Goal: Task Accomplishment & Management: Complete application form

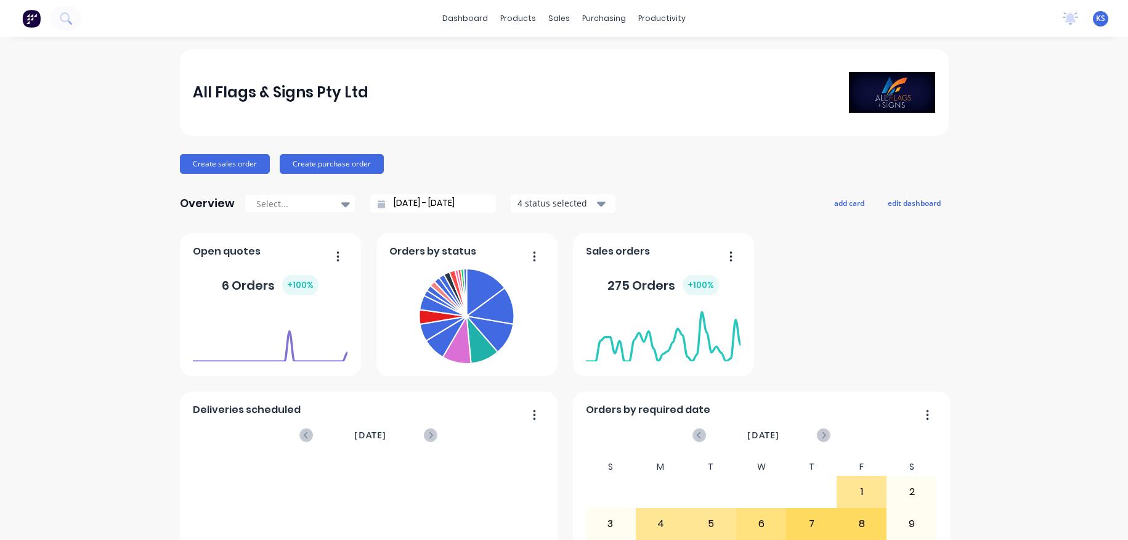
click at [82, 20] on div "dashboard products sales purchasing productivity dashboard products Product Cat…" at bounding box center [564, 18] width 1128 height 37
click at [68, 16] on icon at bounding box center [65, 17] width 10 height 10
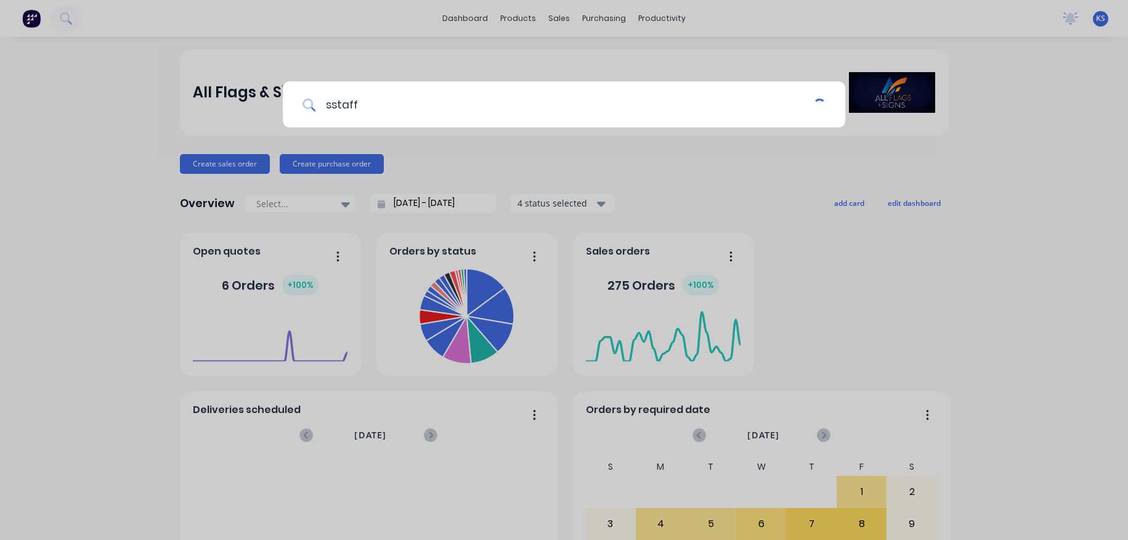
click at [330, 104] on input "sstaff" at bounding box center [564, 104] width 498 height 46
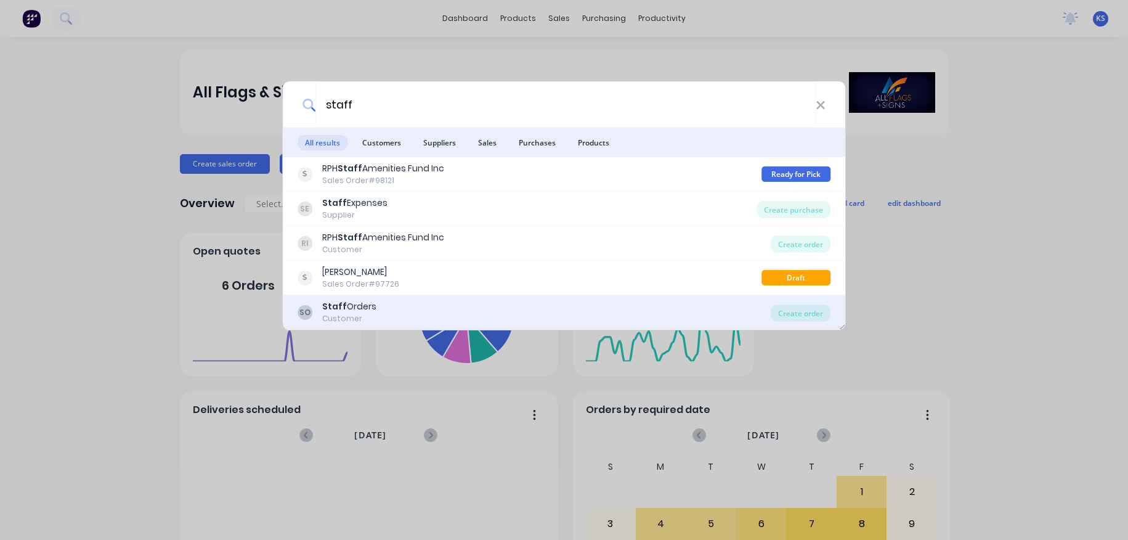
type input "staff"
click at [368, 306] on div "Staff Orders" at bounding box center [349, 306] width 54 height 13
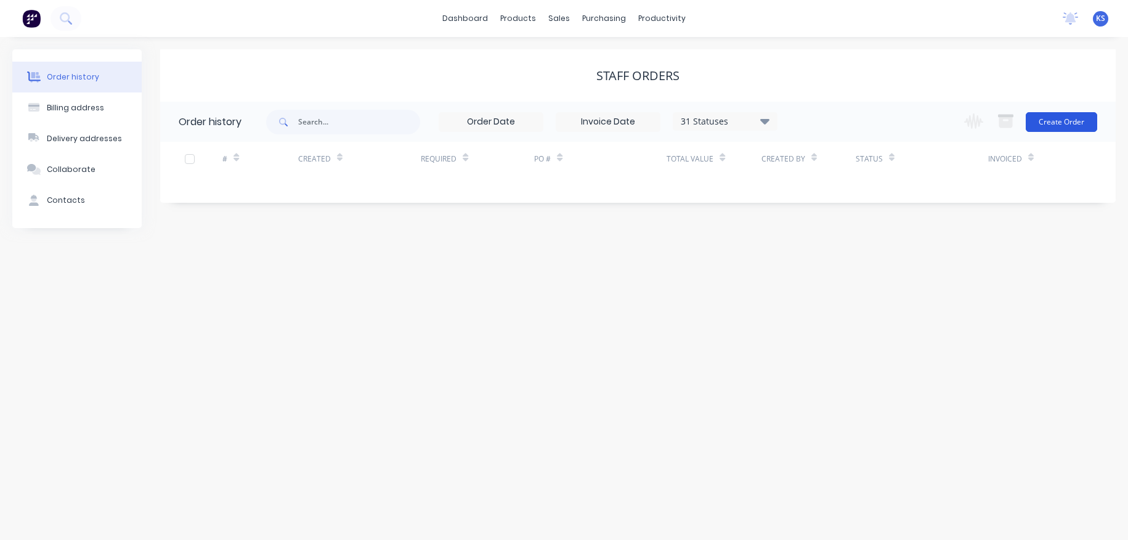
click at [894, 116] on button "Create Order" at bounding box center [1061, 122] width 71 height 20
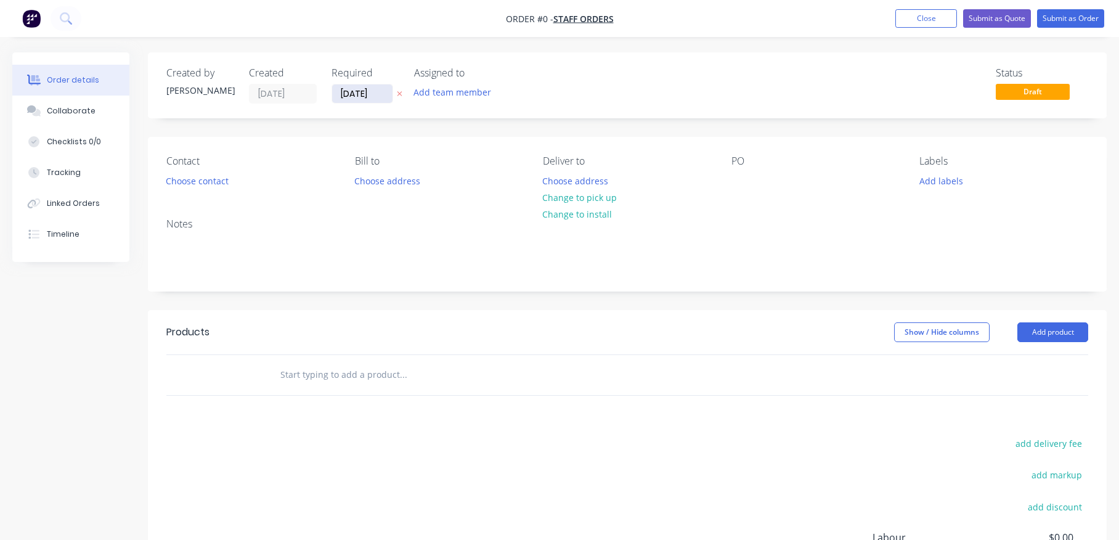
click at [339, 97] on input "[DATE]" at bounding box center [362, 93] width 60 height 18
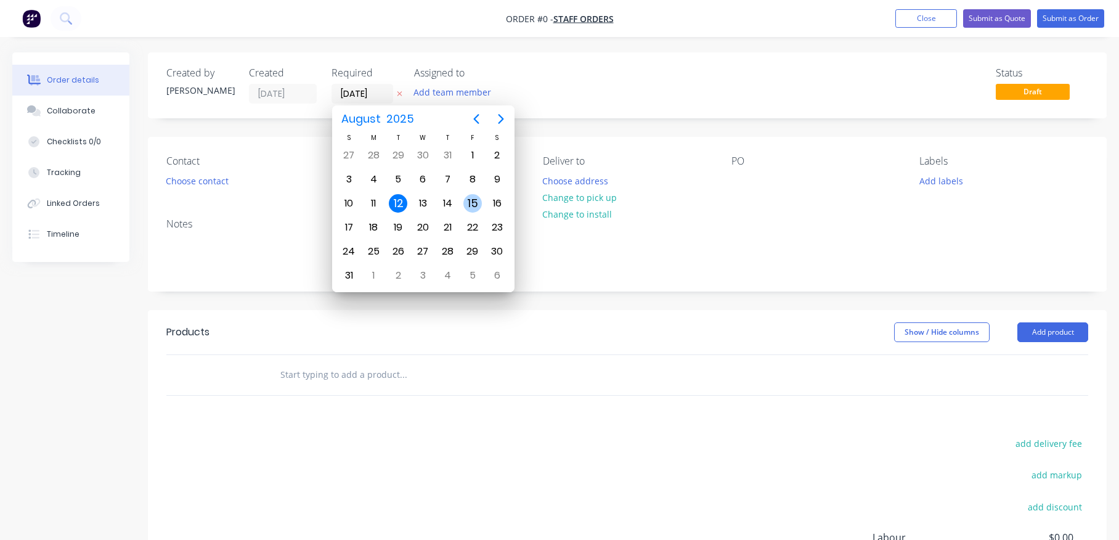
click at [476, 207] on div "15" at bounding box center [472, 203] width 18 height 18
type input "[DATE]"
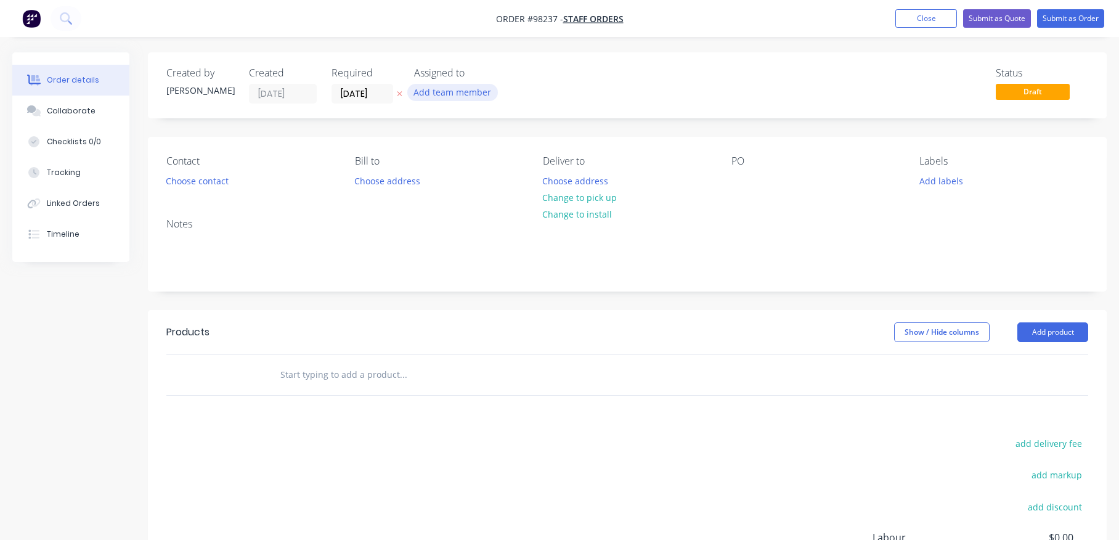
click at [427, 93] on button "Add team member" at bounding box center [452, 92] width 91 height 17
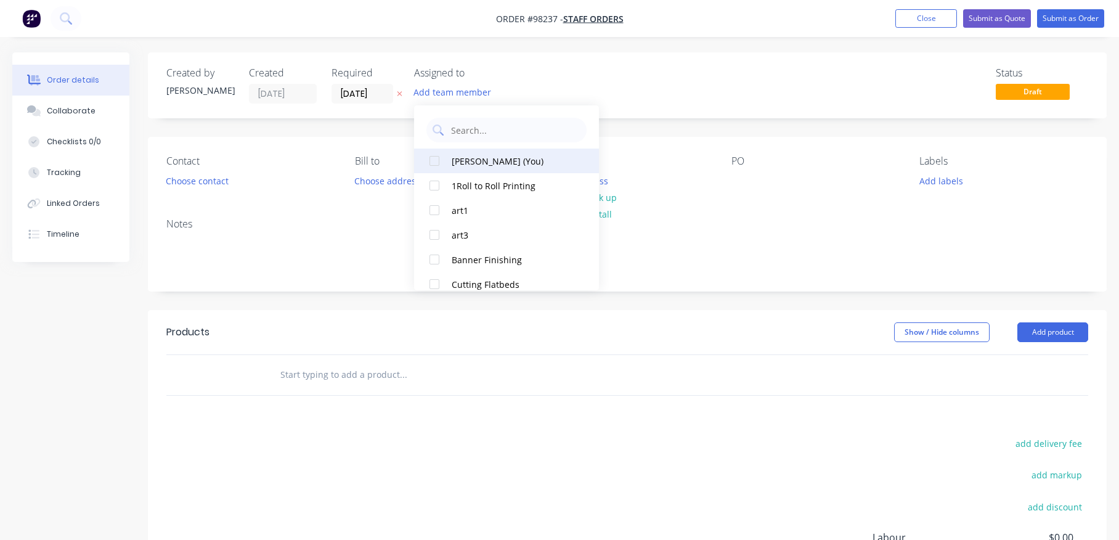
click at [433, 156] on div at bounding box center [434, 160] width 25 height 25
click at [196, 176] on button "Choose contact" at bounding box center [198, 180] width 76 height 17
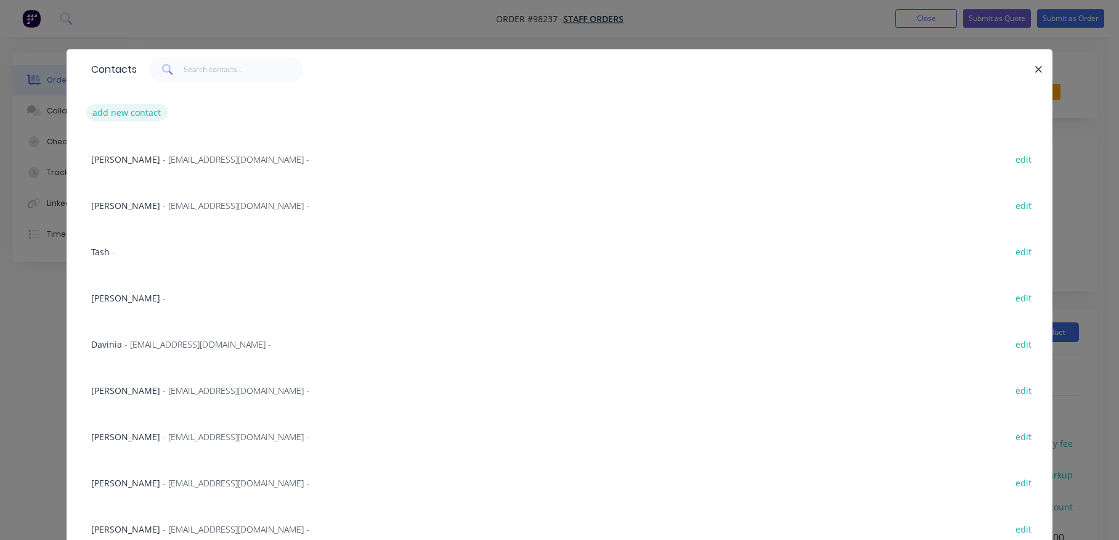
click at [117, 111] on button "add new contact" at bounding box center [126, 112] width 81 height 17
select select "AU"
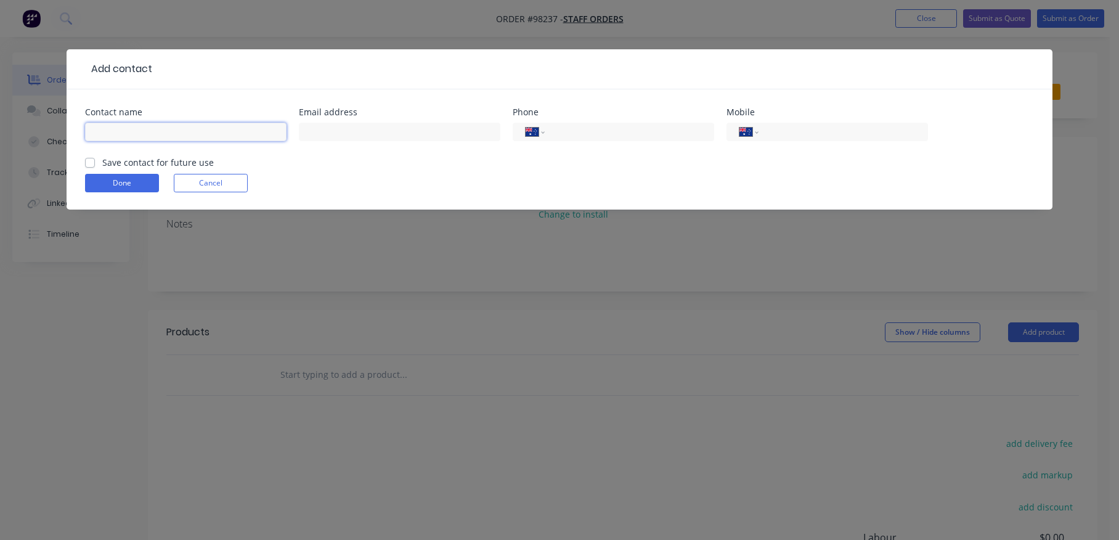
click at [187, 137] on input "text" at bounding box center [185, 132] width 201 height 18
type input "[PERSON_NAME]"
click at [431, 121] on div at bounding box center [399, 138] width 201 height 36
click at [426, 128] on input "text" at bounding box center [399, 132] width 201 height 18
paste input "[EMAIL_ADDRESS][DOMAIN_NAME]"
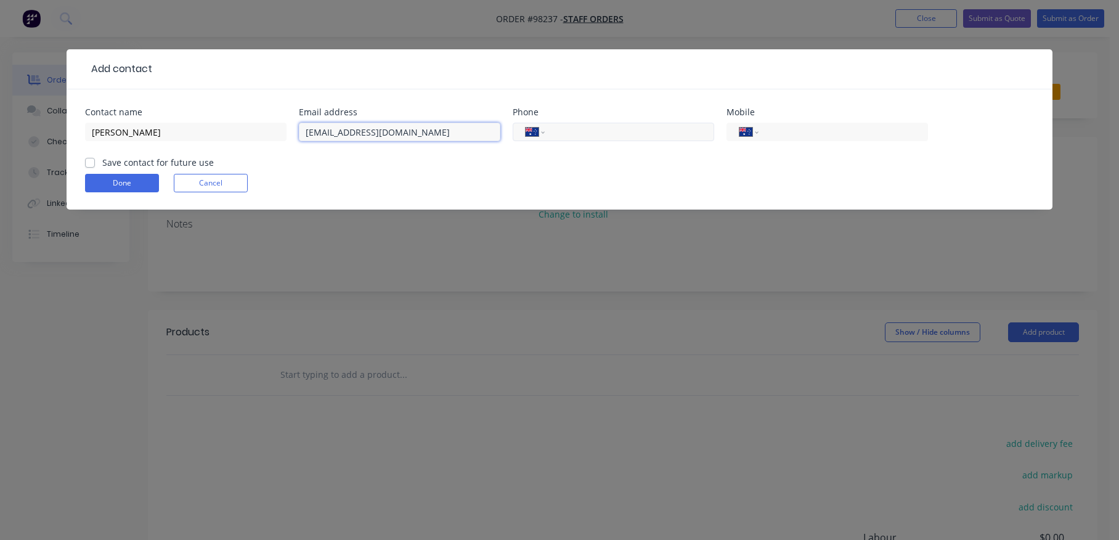
type input "[EMAIL_ADDRESS][DOMAIN_NAME]"
click at [560, 134] on input "tel" at bounding box center [627, 132] width 148 height 14
click at [102, 161] on label "Save contact for future use" at bounding box center [158, 162] width 112 height 13
click at [94, 161] on input "Save contact for future use" at bounding box center [90, 162] width 10 height 12
checkbox input "true"
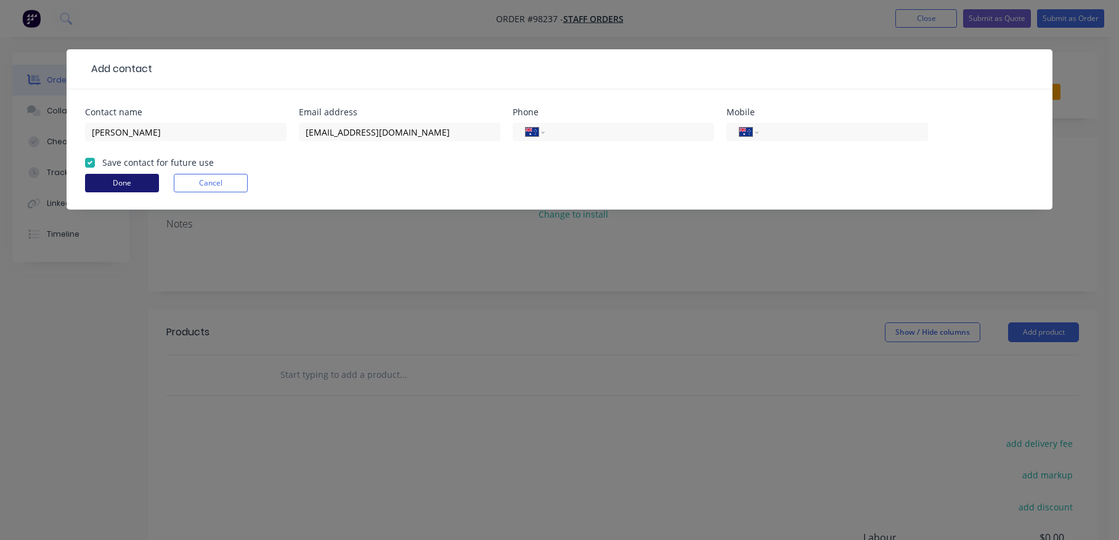
click at [110, 183] on button "Done" at bounding box center [122, 183] width 74 height 18
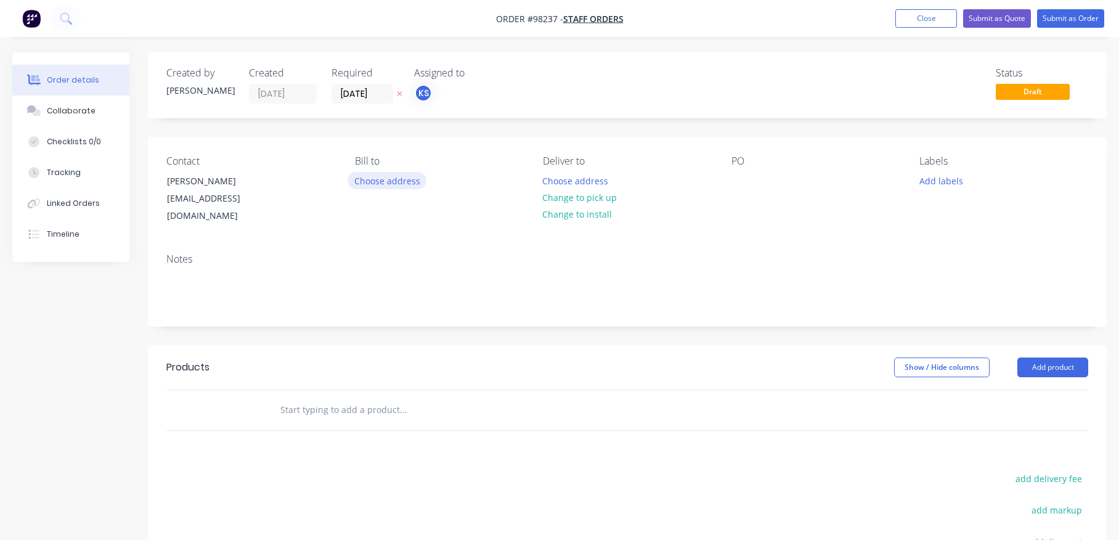
click at [377, 178] on button "Choose address" at bounding box center [386, 180] width 79 height 17
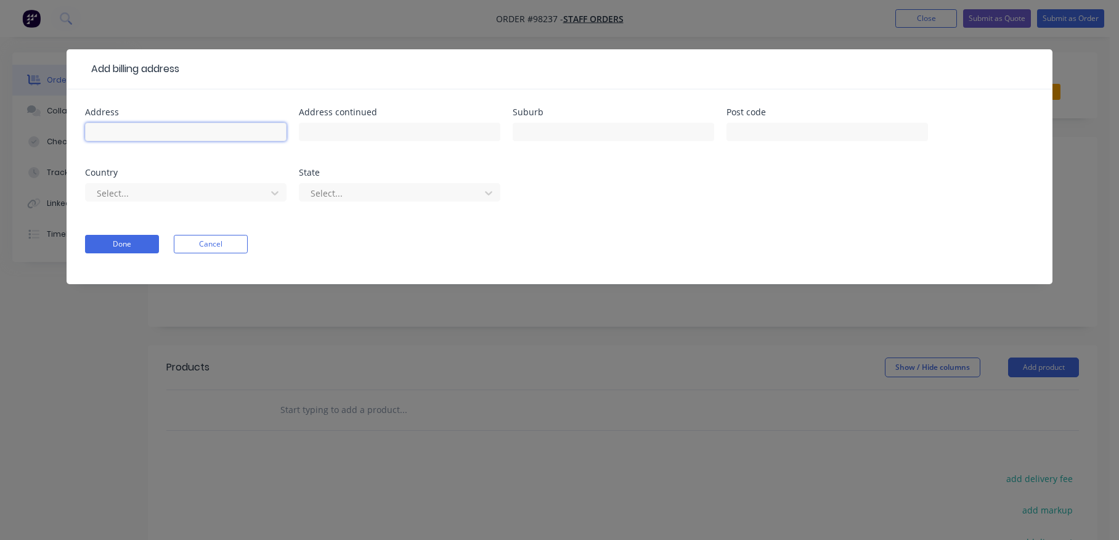
click at [175, 129] on input "text" at bounding box center [185, 132] width 201 height 18
type input "[STREET_ADDRESS]"
click at [540, 131] on input "text" at bounding box center [613, 132] width 201 height 18
type input "MADDINGTON"
click at [750, 132] on input "text" at bounding box center [826, 132] width 201 height 18
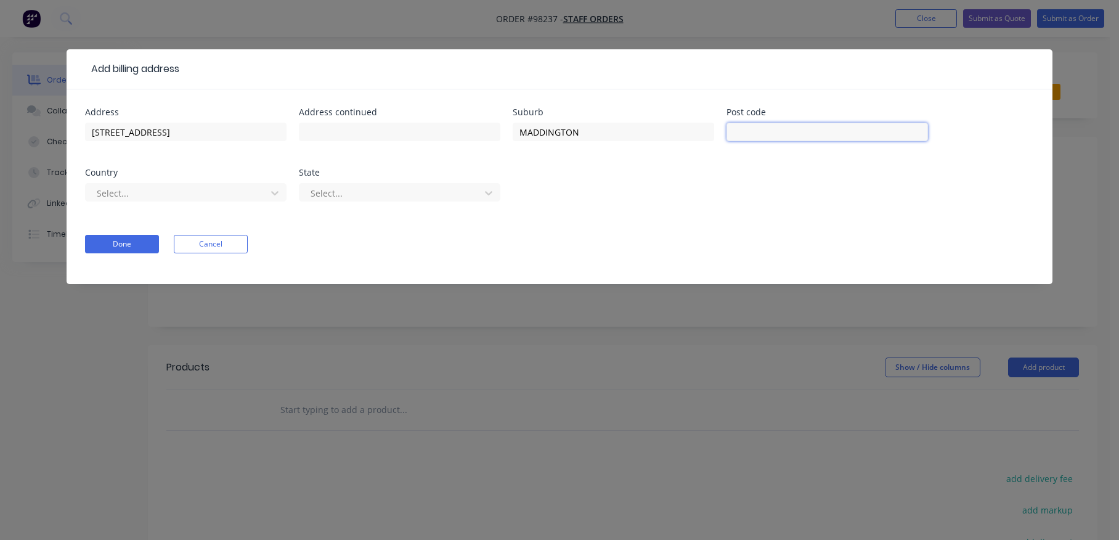
type input "6109"
click at [193, 181] on div "Select..." at bounding box center [185, 198] width 201 height 36
click at [195, 189] on div at bounding box center [177, 192] width 164 height 15
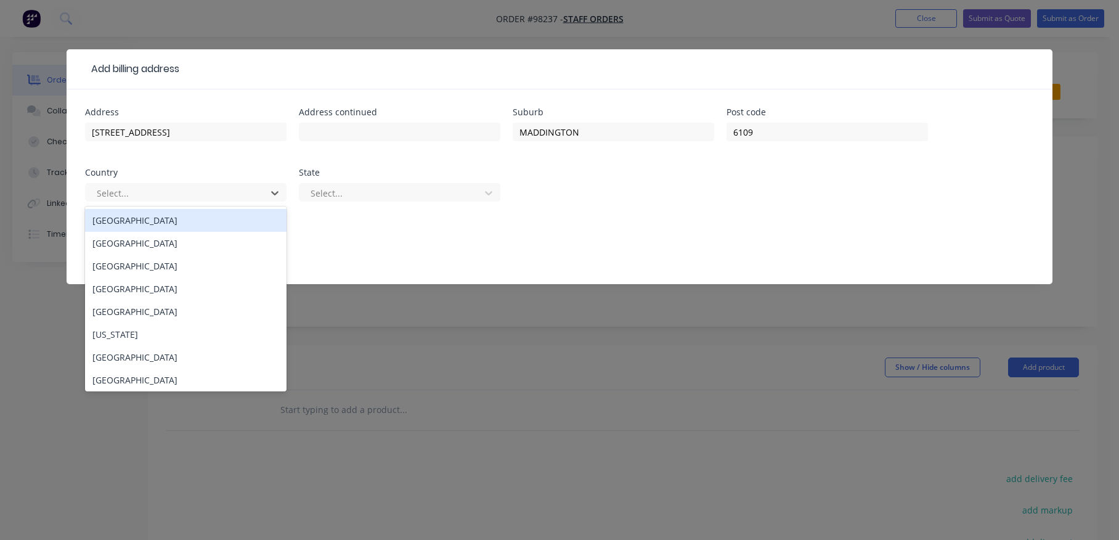
click at [175, 219] on div "[GEOGRAPHIC_DATA]" at bounding box center [185, 220] width 201 height 23
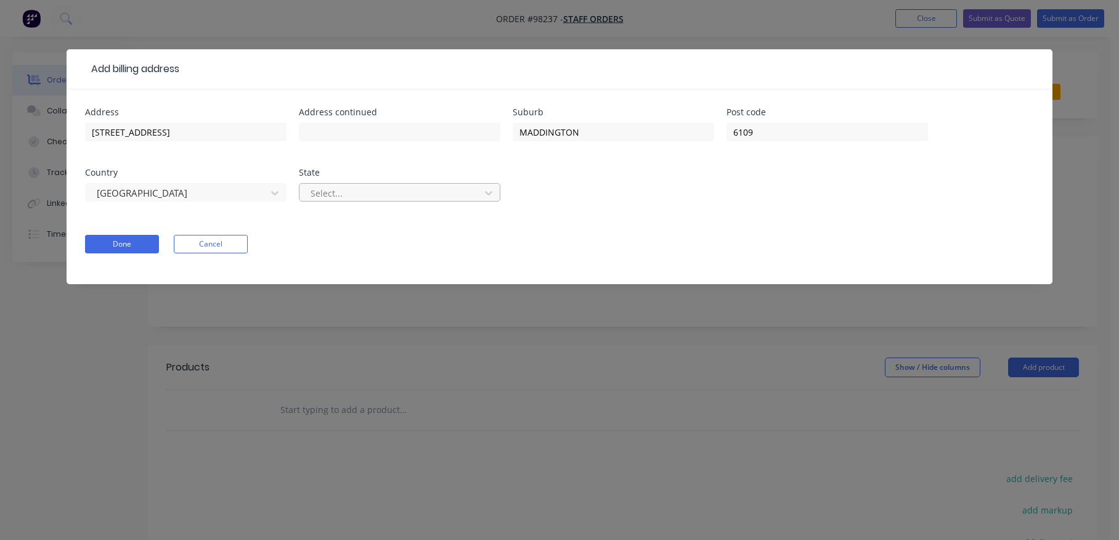
click at [336, 193] on div at bounding box center [391, 192] width 164 height 15
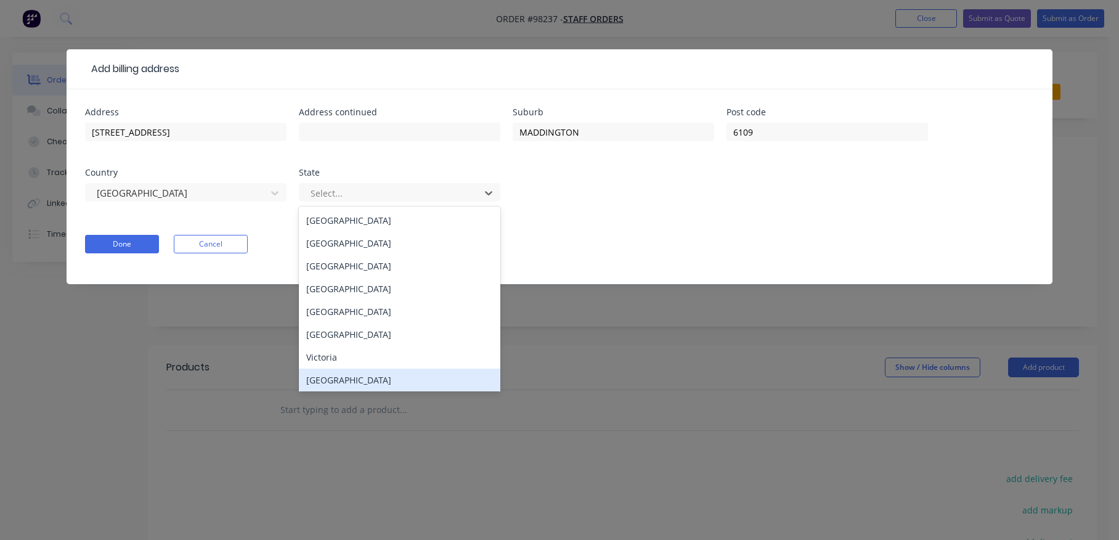
click at [337, 378] on div "[GEOGRAPHIC_DATA]" at bounding box center [399, 379] width 201 height 23
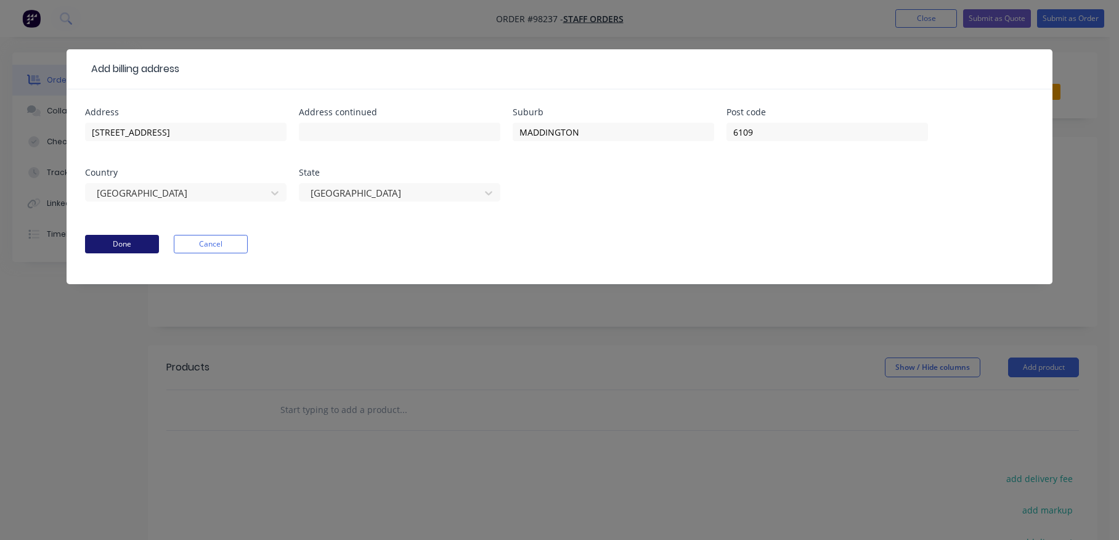
click at [120, 240] on button "Done" at bounding box center [122, 244] width 74 height 18
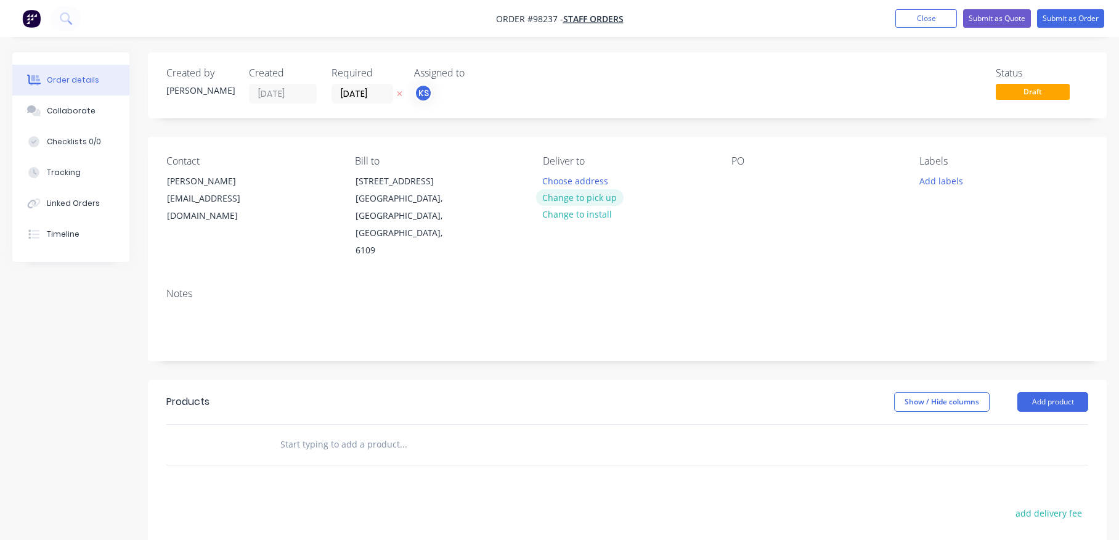
click at [577, 194] on button "Change to pick up" at bounding box center [579, 197] width 87 height 17
click at [745, 181] on div at bounding box center [741, 181] width 20 height 18
click at [894, 185] on button "Add labels" at bounding box center [940, 180] width 57 height 17
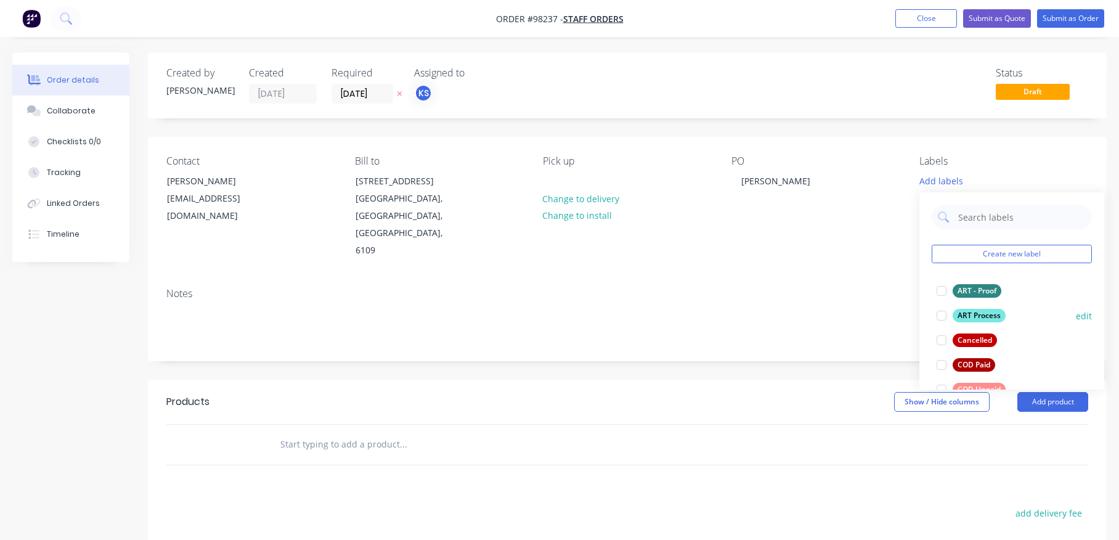
click at [894, 317] on div at bounding box center [941, 315] width 25 height 25
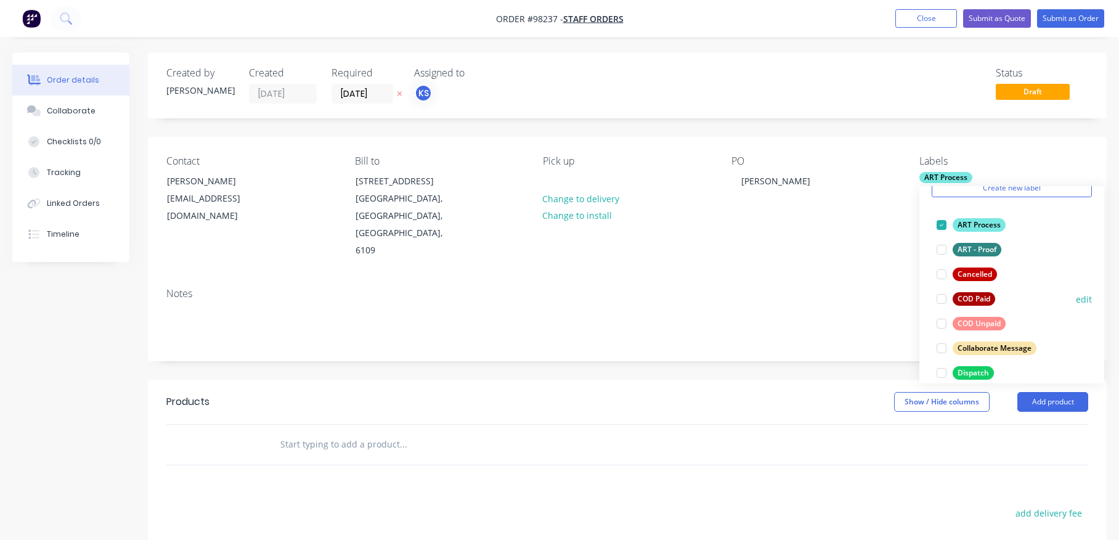
scroll to position [62, 0]
click at [894, 322] on div at bounding box center [941, 321] width 25 height 25
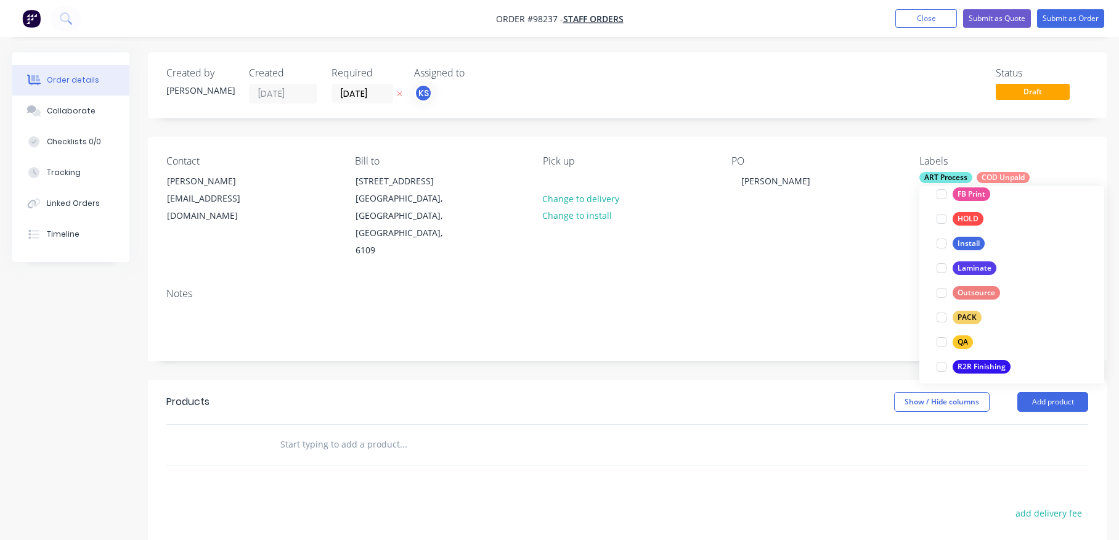
scroll to position [381, 0]
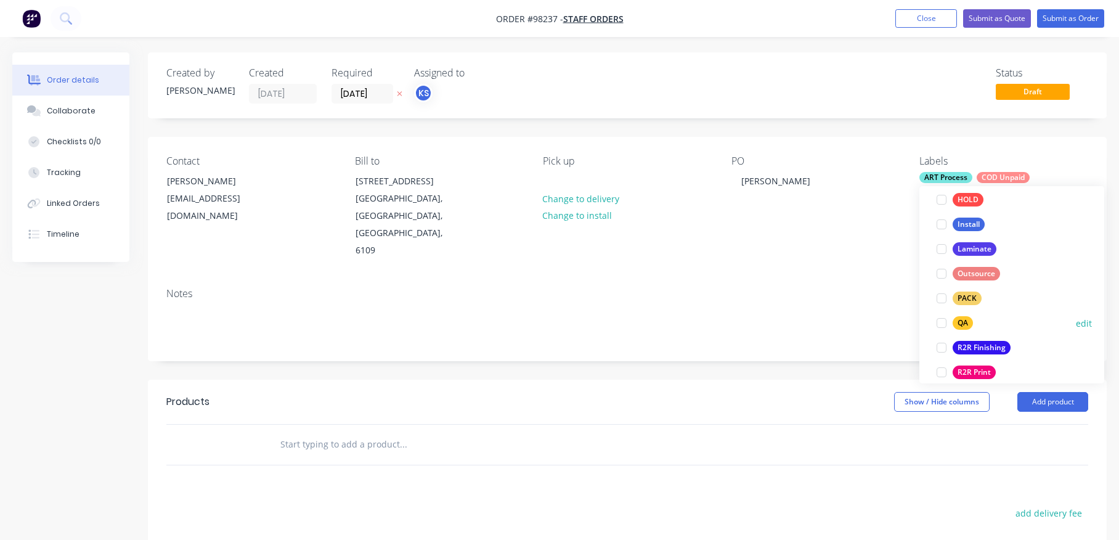
click at [894, 320] on div at bounding box center [941, 322] width 25 height 25
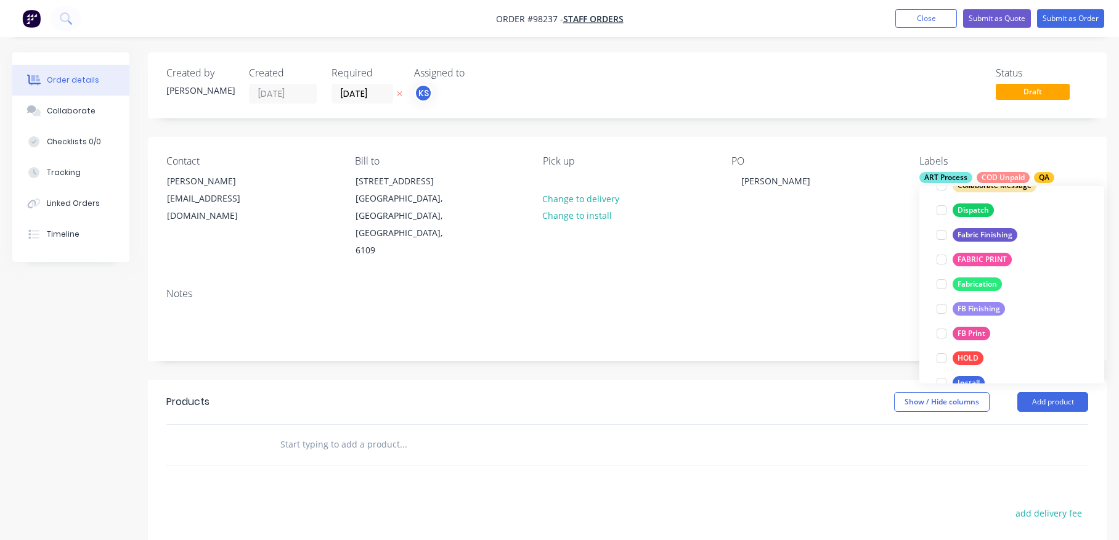
scroll to position [253, 0]
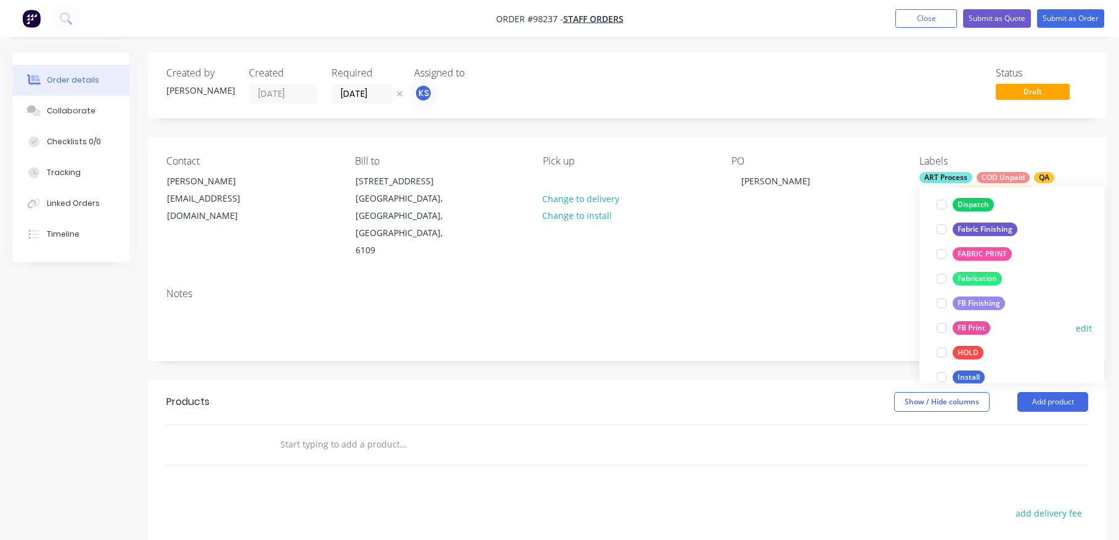
click at [894, 323] on div at bounding box center [941, 327] width 25 height 25
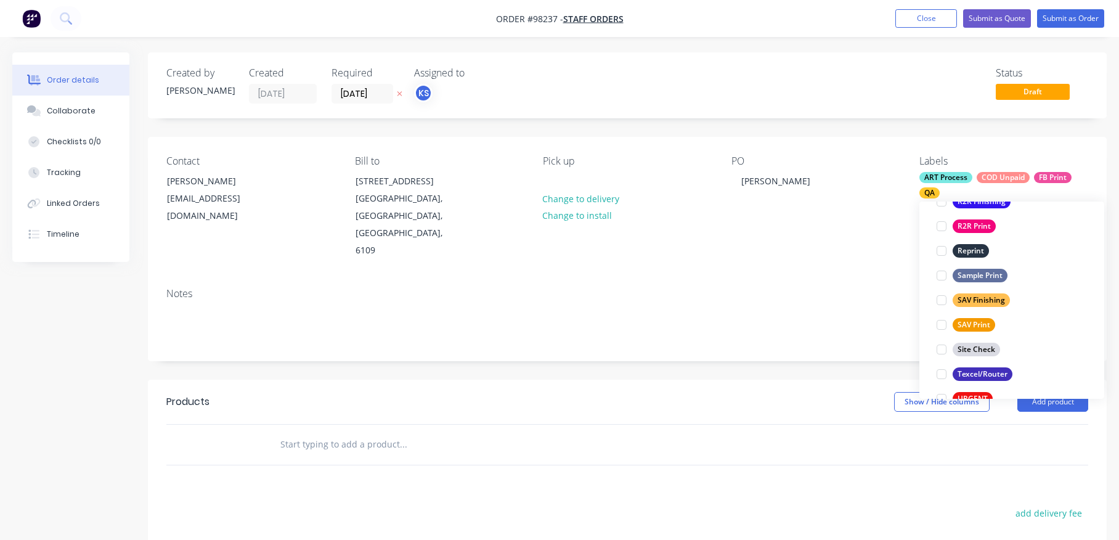
scroll to position [570, 0]
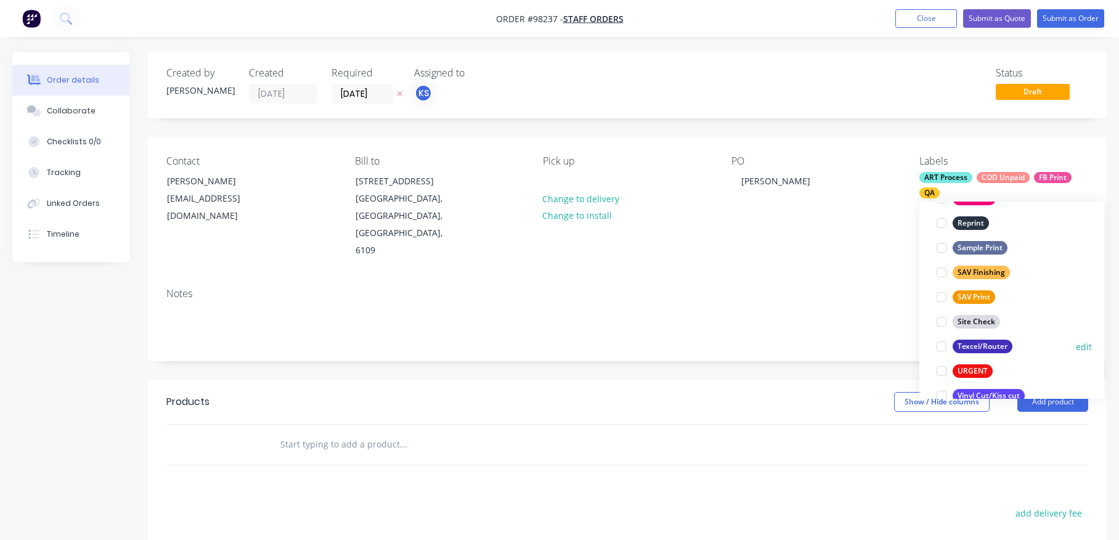
click at [894, 342] on div at bounding box center [941, 346] width 25 height 25
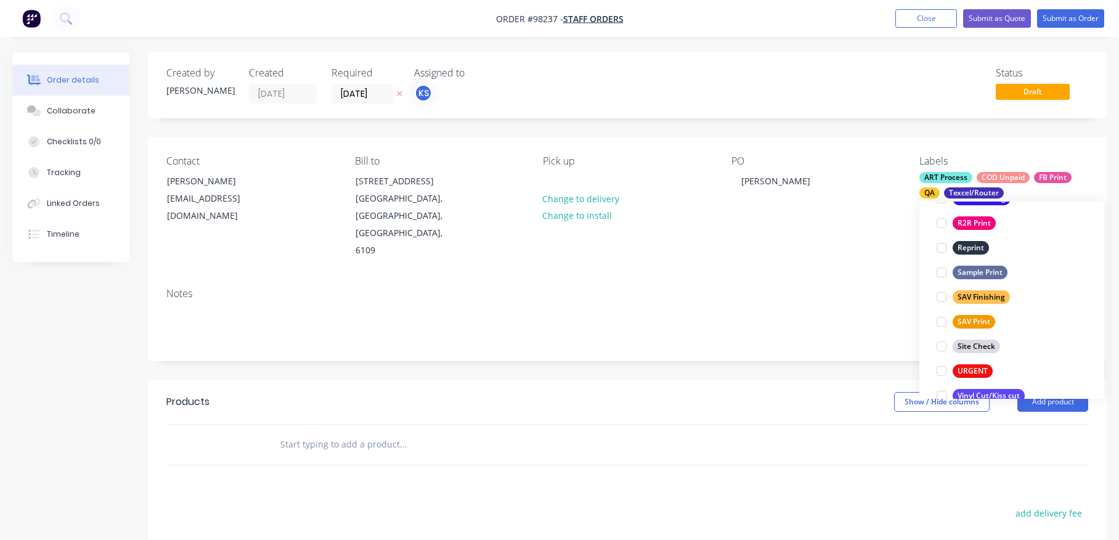
scroll to position [52, 0]
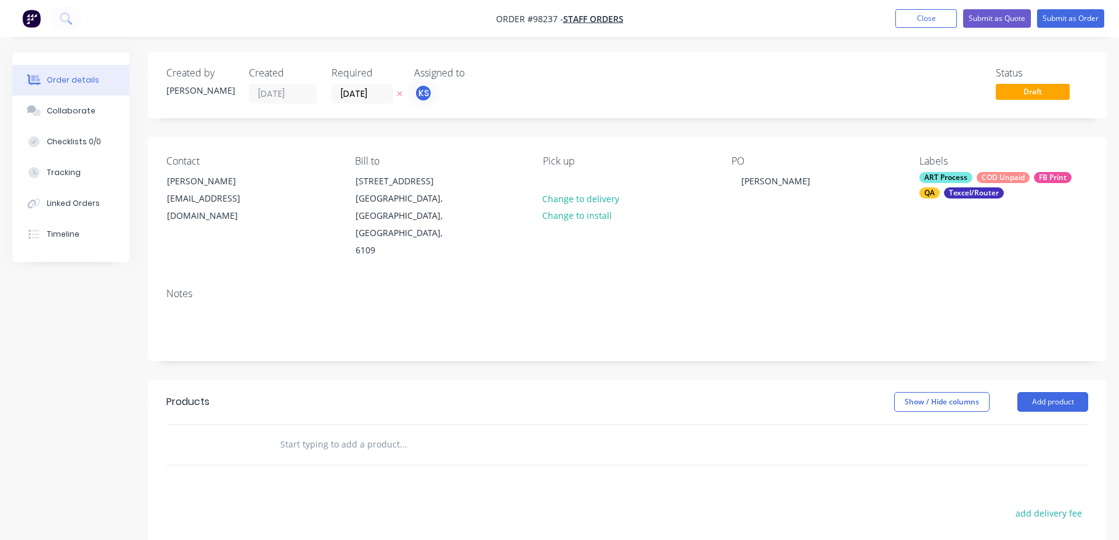
click at [853, 288] on div "Notes" at bounding box center [627, 294] width 922 height 12
click at [397, 432] on input "text" at bounding box center [403, 444] width 246 height 25
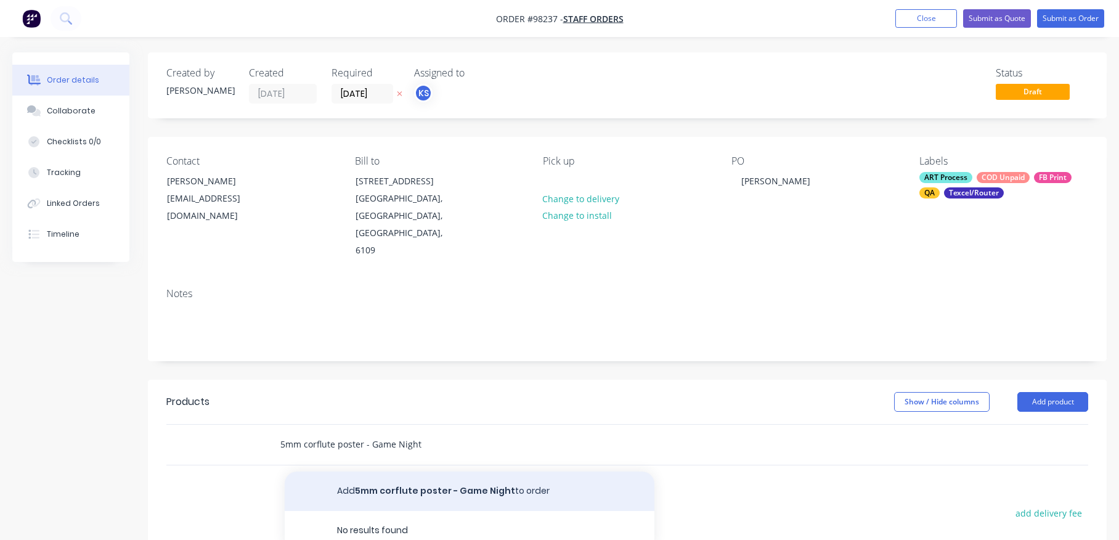
type input "5mm corflute poster - Game Night"
click at [385, 471] on button "Add 5mm corflute poster - Game Night to order" at bounding box center [470, 490] width 370 height 39
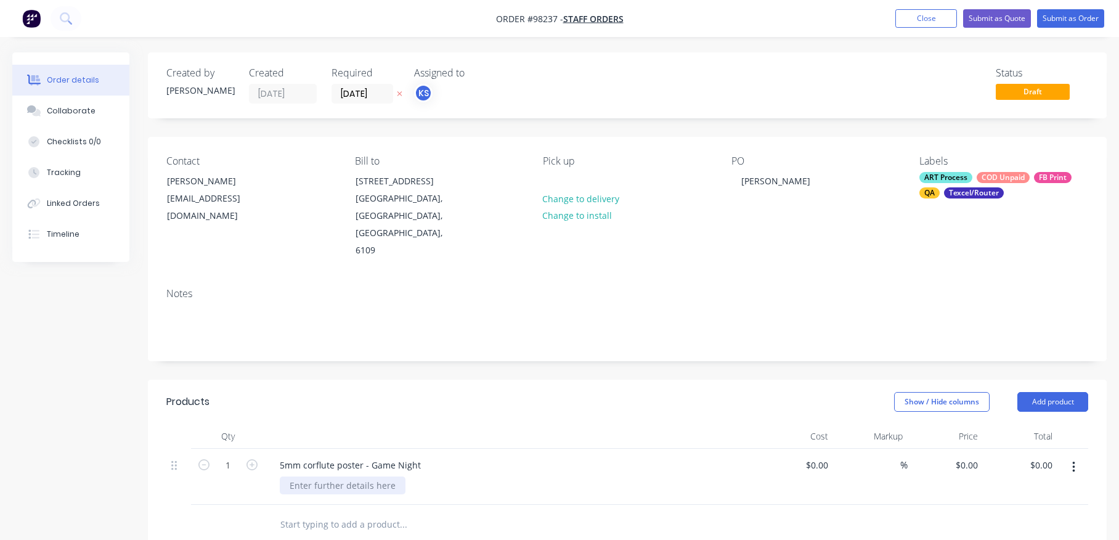
click at [323, 476] on div at bounding box center [343, 485] width 126 height 18
click at [370, 456] on div "5mm corflute poster - Game Night" at bounding box center [350, 465] width 161 height 18
click at [420, 456] on div "5mm corflute poster - Game Night" at bounding box center [350, 465] width 161 height 18
click at [253, 459] on icon "button" at bounding box center [251, 464] width 11 height 11
type input "2"
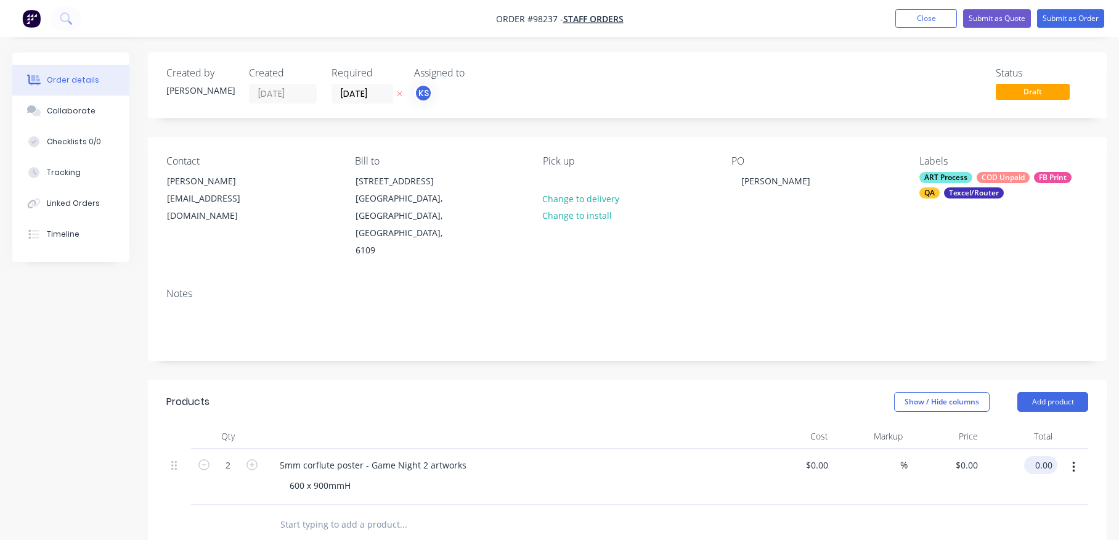
click at [894, 456] on input "0.00" at bounding box center [1043, 465] width 28 height 18
type input "24"
type input "$12.00"
type input "$24.00"
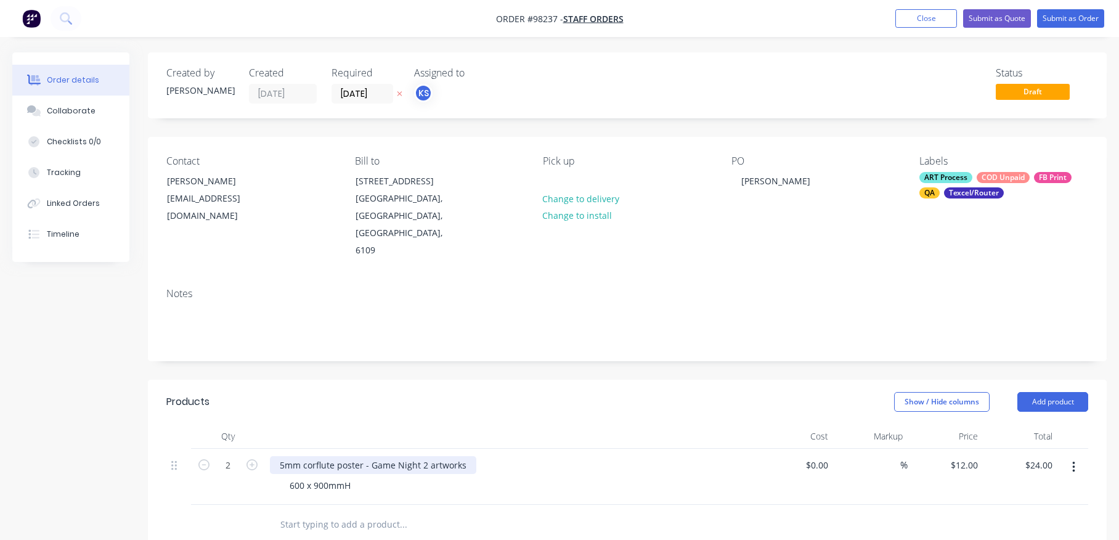
click at [416, 456] on div "5mm corflute poster - Game Night 2 artworks" at bounding box center [373, 465] width 206 height 18
click at [467, 456] on div "5mm corflute poster - Game Night and Late NIght 2 artworks" at bounding box center [405, 465] width 270 height 18
click at [478, 456] on div "5mm corflute poster - Game Night and Late Night 2 artworks" at bounding box center [405, 465] width 270 height 18
click at [368, 456] on div "5mm corflute poster - Game Night and Late Night 2 artworks" at bounding box center [405, 465] width 270 height 18
click at [565, 456] on div "5mm corflute poster -2 artworks Game Night and Late Night 2 artworks" at bounding box center [426, 465] width 313 height 18
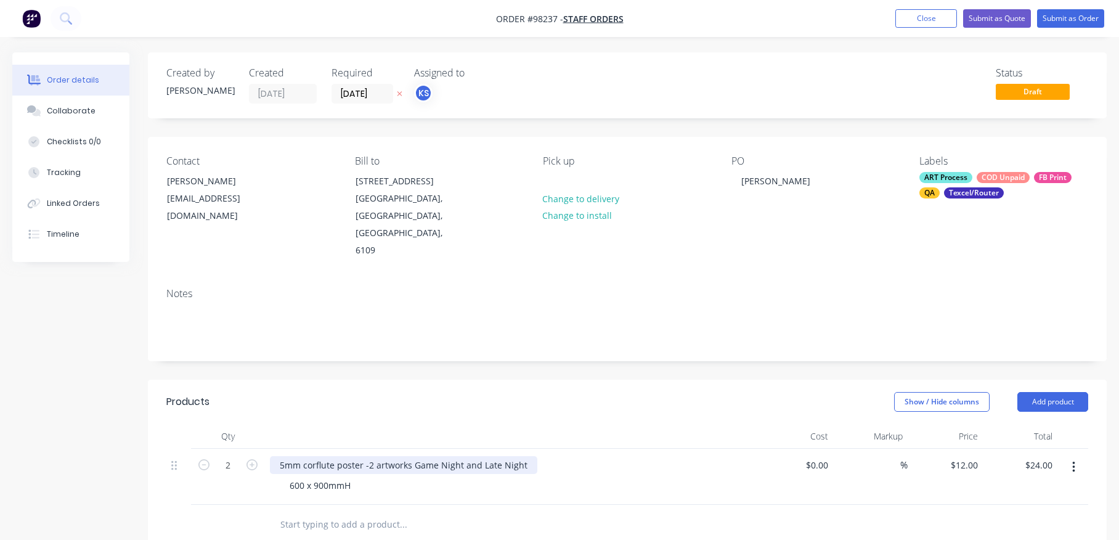
click at [367, 456] on div "5mm corflute poster -2 artworks Game Night and Late Night" at bounding box center [403, 465] width 267 height 18
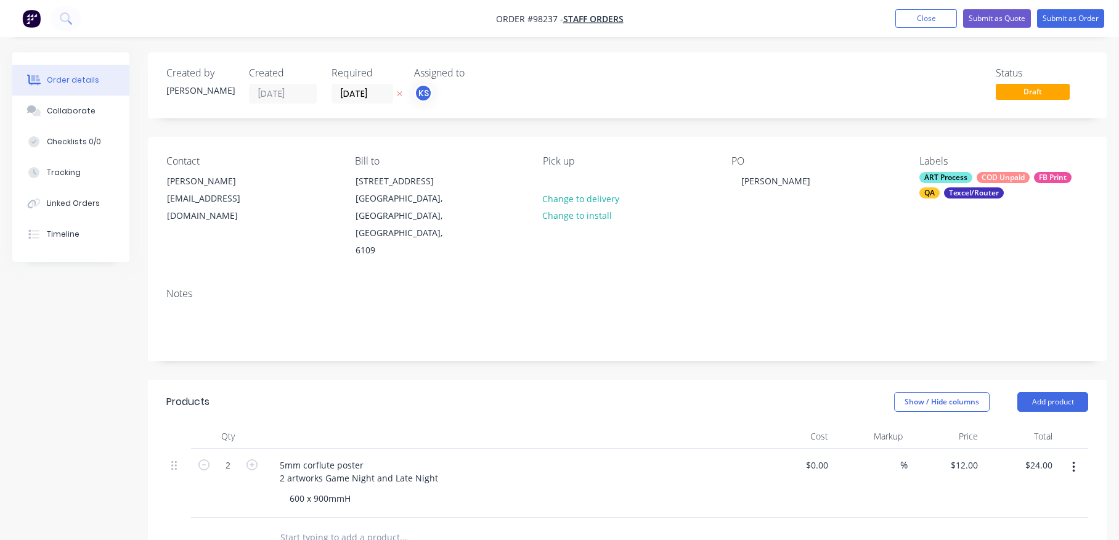
click at [355, 525] on input "text" at bounding box center [403, 537] width 246 height 25
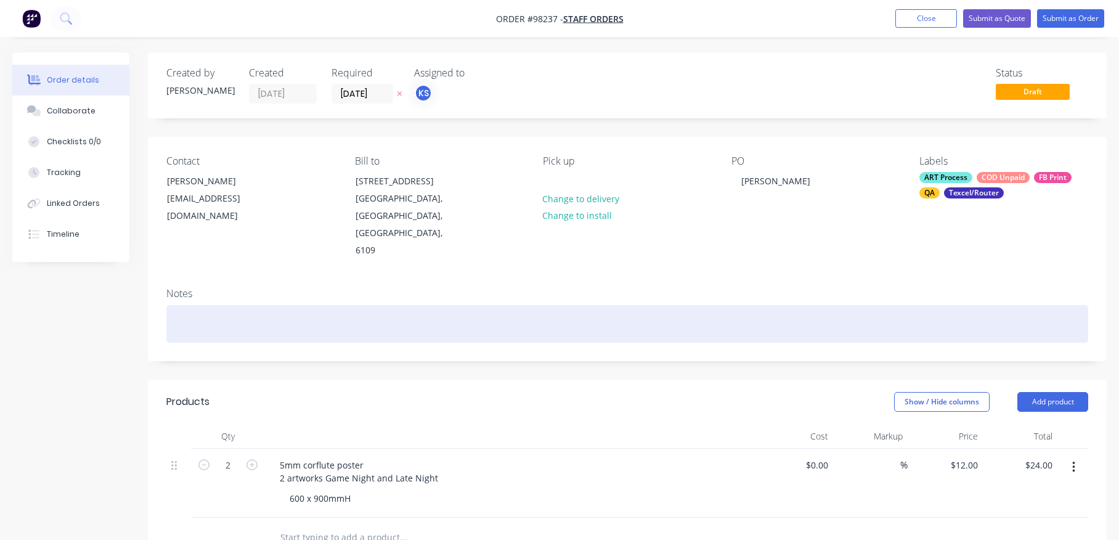
click at [219, 305] on div at bounding box center [627, 324] width 922 height 38
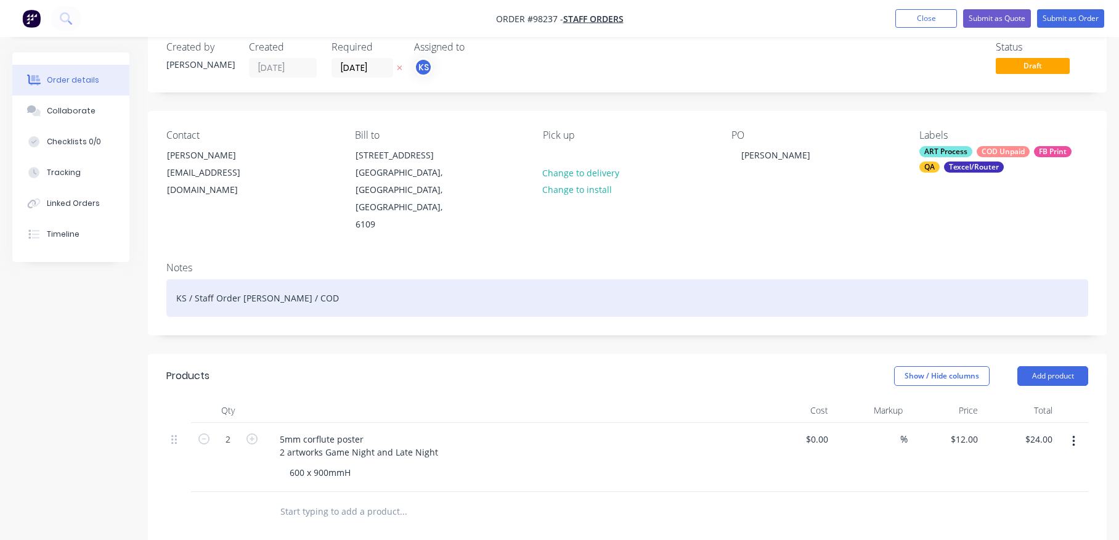
scroll to position [23, 0]
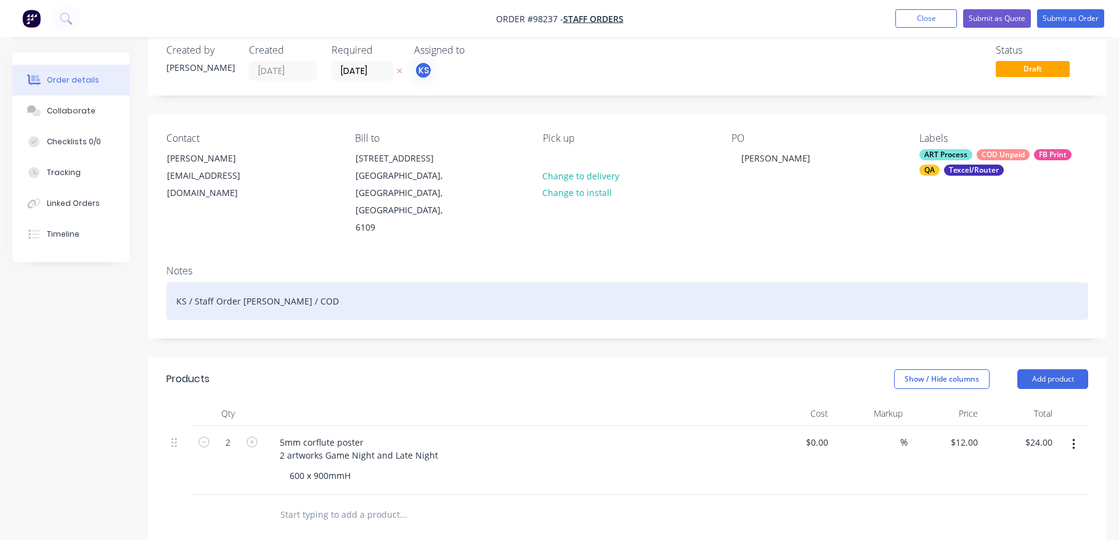
click at [269, 282] on div "KS / Staff Order [PERSON_NAME] / COD" at bounding box center [627, 301] width 922 height 38
click at [266, 282] on div "KS / Staff Order [PERSON_NAME] / COD" at bounding box center [627, 301] width 922 height 38
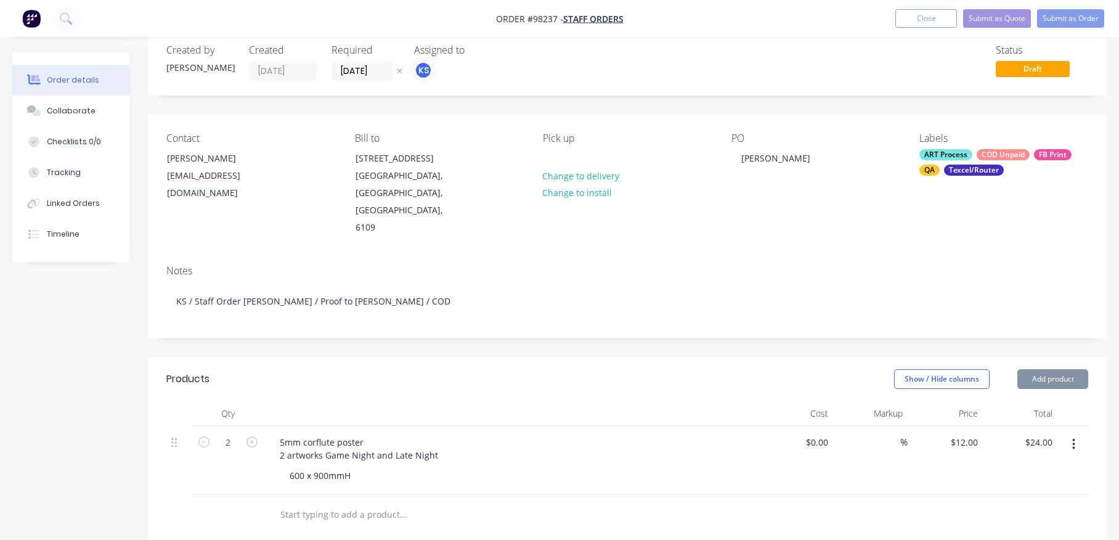
click at [324, 502] on input "text" at bounding box center [403, 514] width 246 height 25
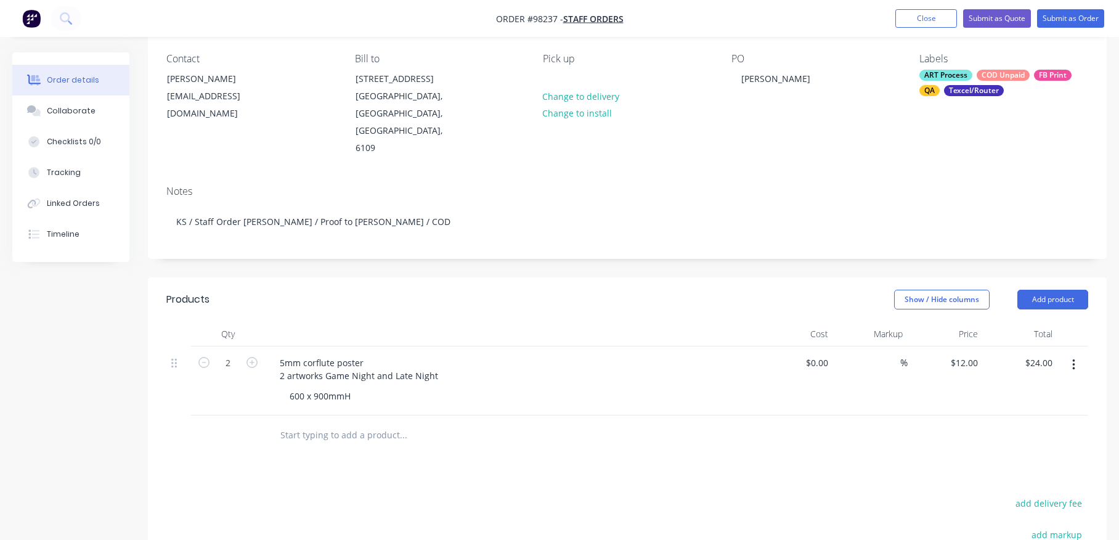
scroll to position [146, 0]
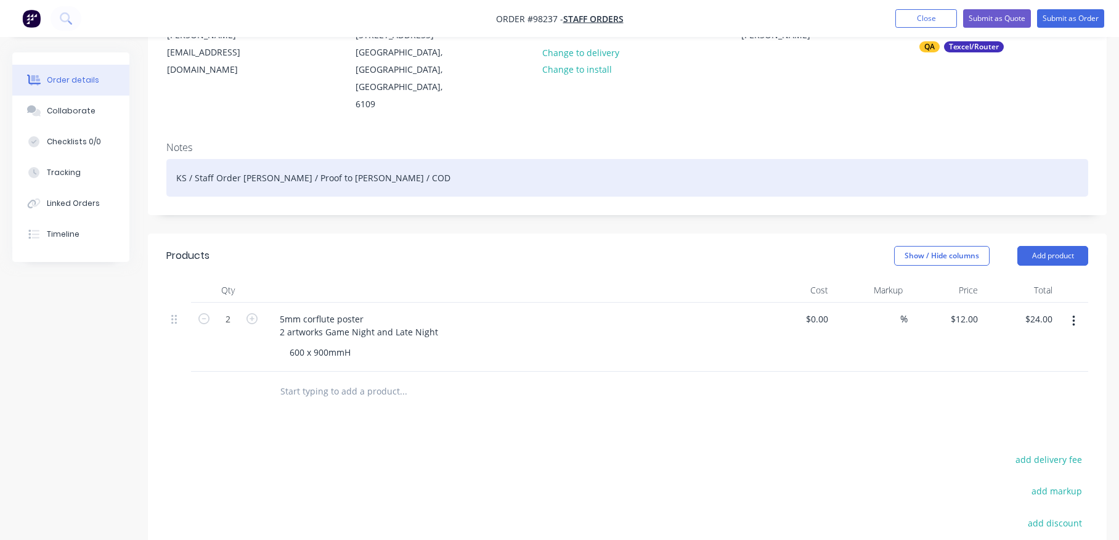
click at [195, 159] on div "KS / Staff Order [PERSON_NAME] / Proof to [PERSON_NAME] / COD" at bounding box center [627, 178] width 922 height 38
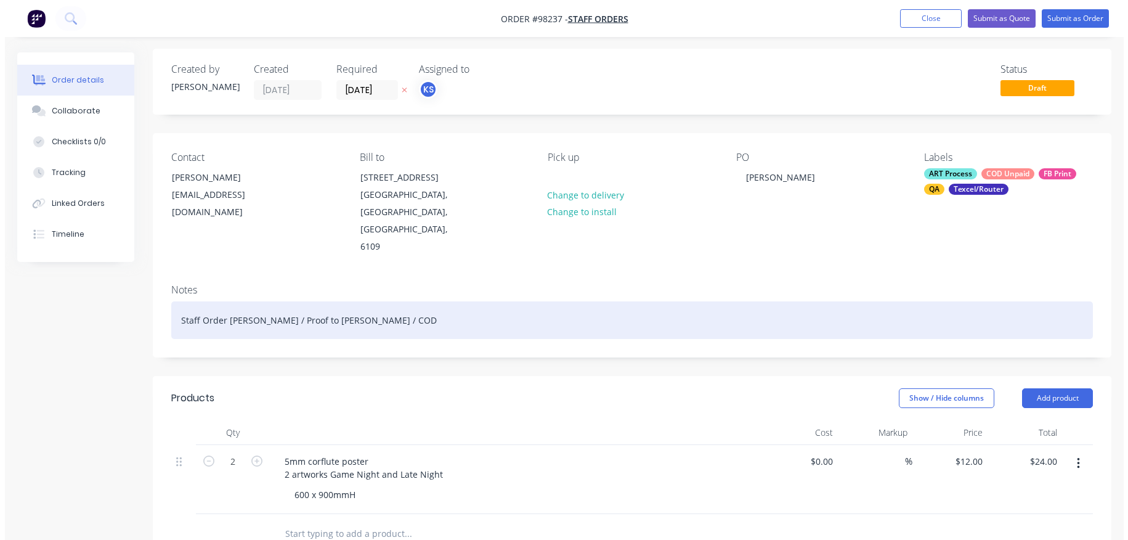
scroll to position [0, 0]
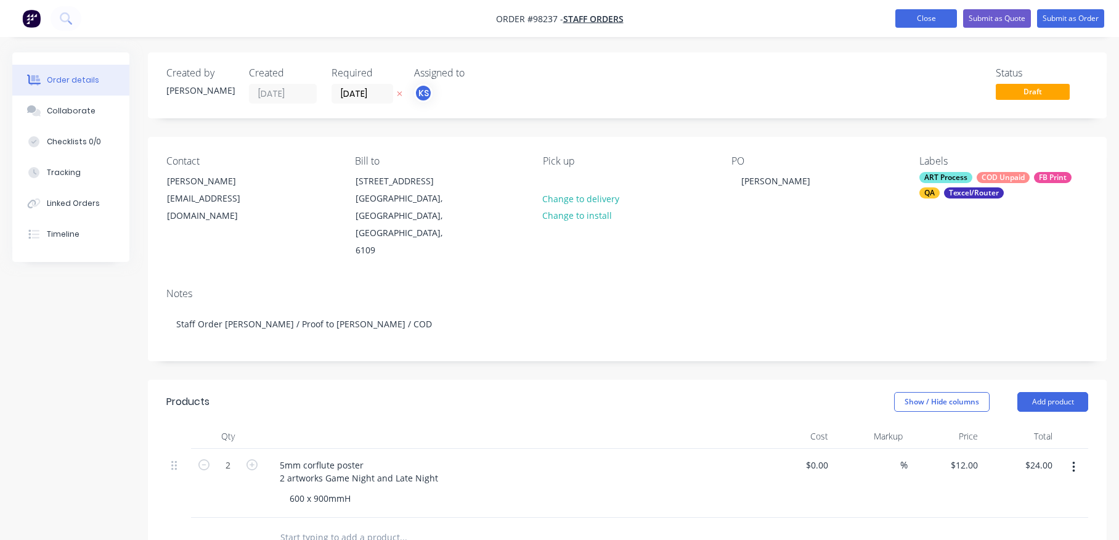
click at [894, 17] on button "Close" at bounding box center [926, 18] width 62 height 18
